Goal: Information Seeking & Learning: Learn about a topic

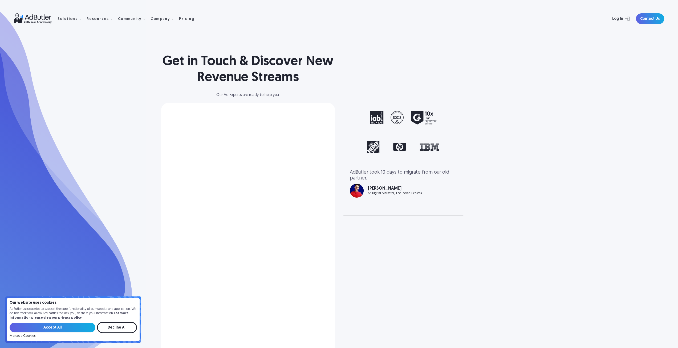
select select "[GEOGRAPHIC_DATA]"
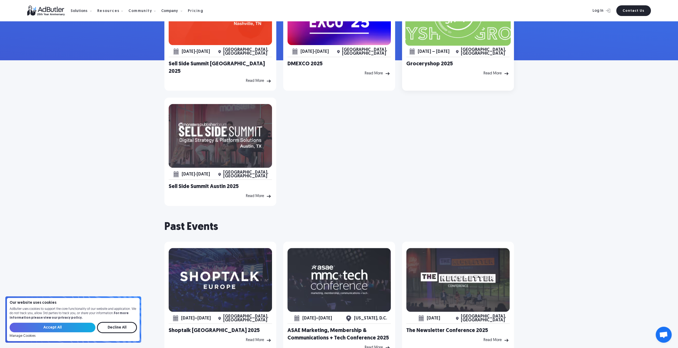
scroll to position [107, 0]
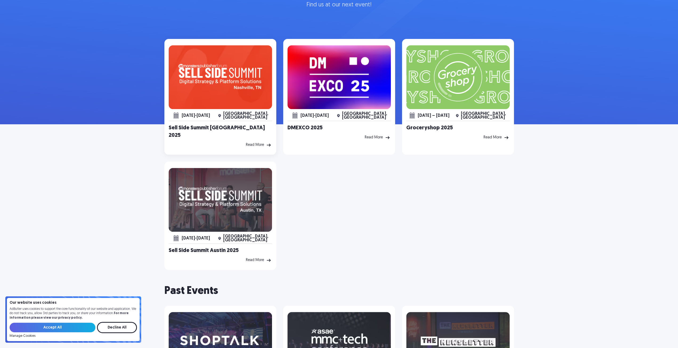
scroll to position [80, 0]
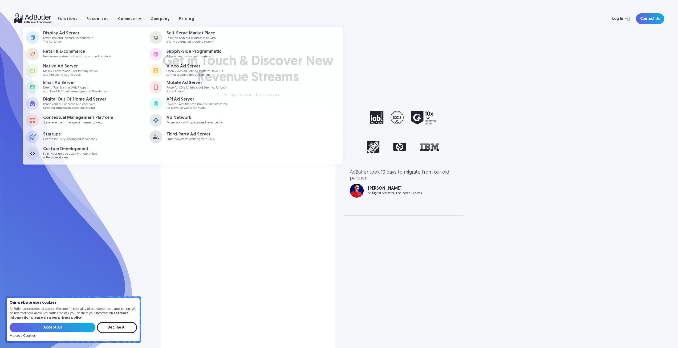
select select "[GEOGRAPHIC_DATA]"
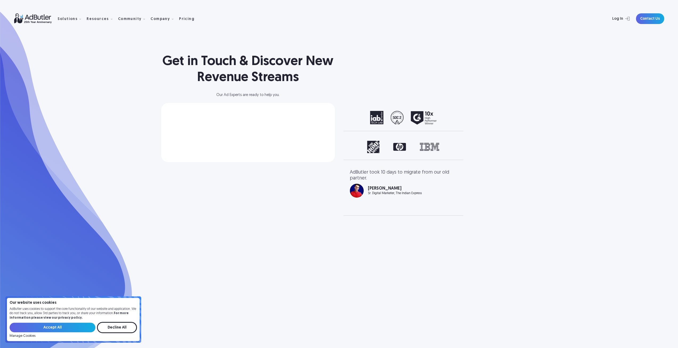
select select "[GEOGRAPHIC_DATA]"
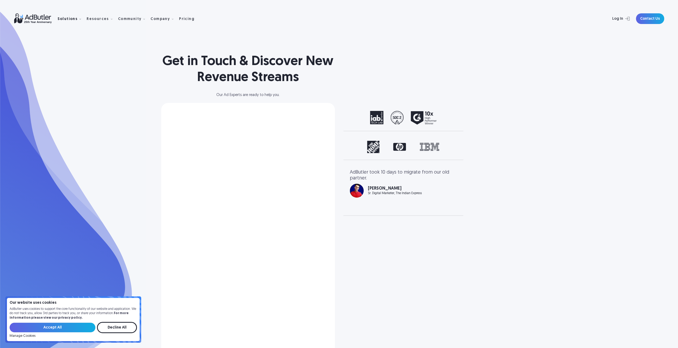
select select "North America"
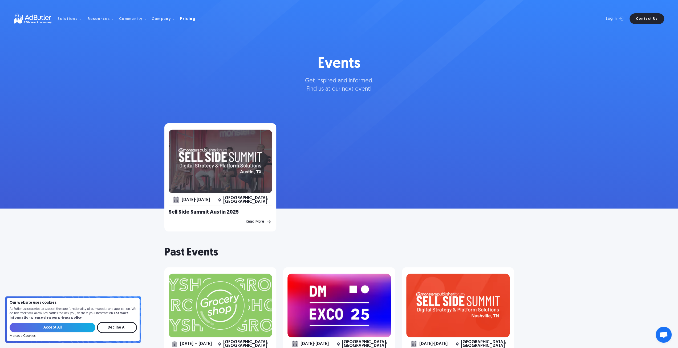
click at [188, 20] on div "Pricing" at bounding box center [187, 19] width 15 height 4
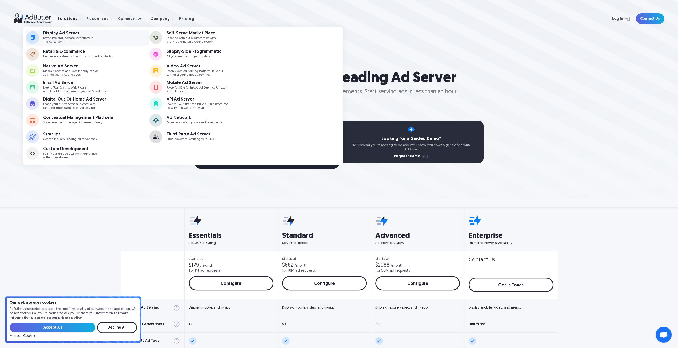
click at [67, 35] on div "Display Ad Server" at bounding box center [68, 33] width 50 height 4
